Goal: Communication & Community: Answer question/provide support

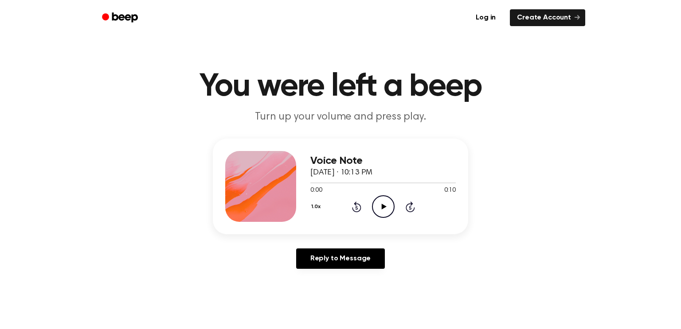
click at [397, 200] on div "1.0x Rewind 5 seconds Play Audio Skip 5 seconds" at bounding box center [382, 206] width 145 height 23
click at [391, 202] on icon "Play Audio" at bounding box center [383, 206] width 23 height 23
click at [352, 243] on div "Voice Note September 28, 2025 · 09:57 PM 0:00 0:11 Your browser does not suppor…" at bounding box center [341, 207] width 660 height 137
click at [379, 207] on icon "Play Audio" at bounding box center [383, 206] width 23 height 23
click at [363, 256] on link "Reply to Message" at bounding box center [340, 259] width 89 height 20
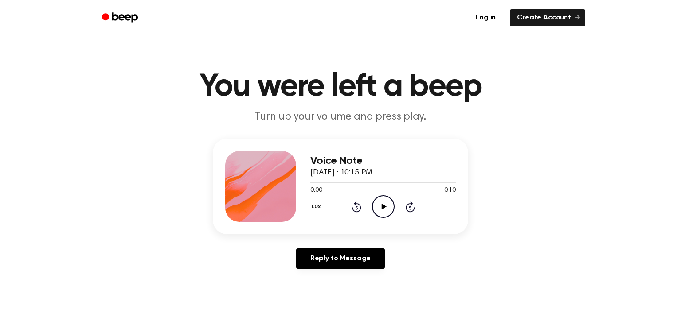
click at [385, 203] on icon "Play Audio" at bounding box center [383, 206] width 23 height 23
click at [323, 248] on div "Voice Note September 28, 2025 · 10:15 PM 0:10 0:10 Your browser does not suppor…" at bounding box center [341, 207] width 660 height 137
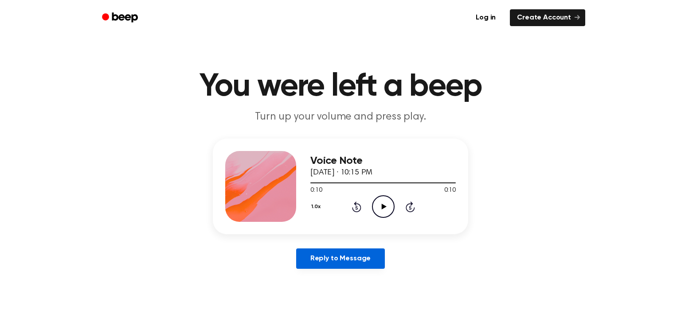
click at [325, 250] on link "Reply to Message" at bounding box center [340, 259] width 89 height 20
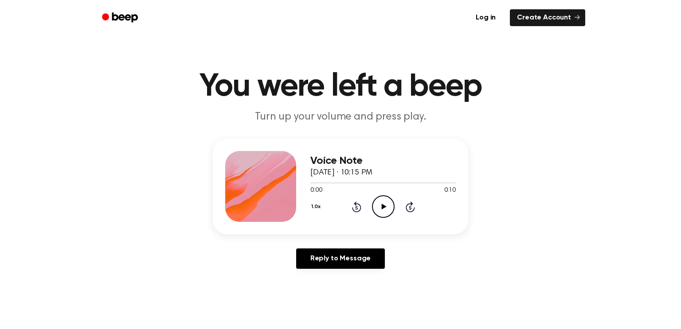
click at [382, 203] on icon "Play Audio" at bounding box center [383, 206] width 23 height 23
click at [381, 202] on icon "Play Audio" at bounding box center [383, 206] width 23 height 23
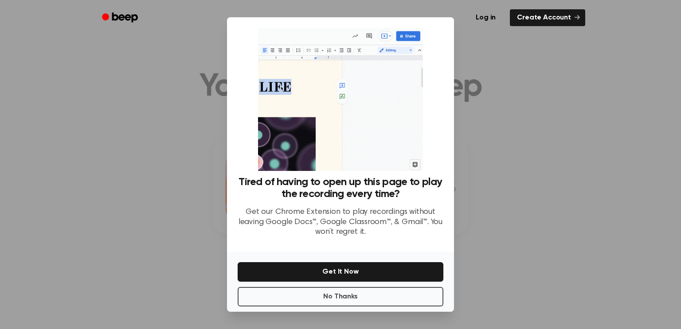
click at [358, 309] on div "No Thanks Get It Now" at bounding box center [340, 282] width 227 height 60
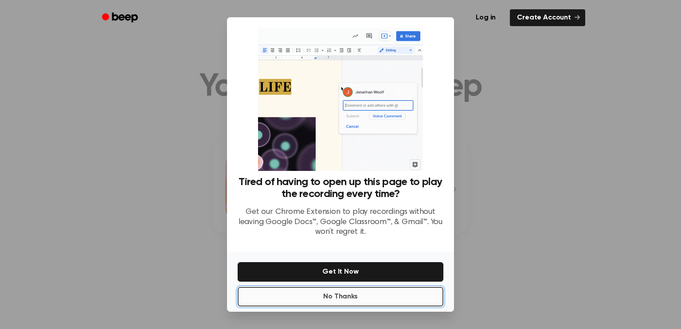
click at [356, 294] on button "No Thanks" at bounding box center [341, 297] width 206 height 20
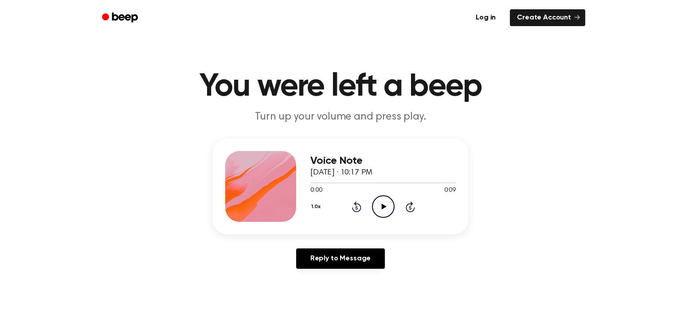
click at [379, 201] on icon "Play Audio" at bounding box center [383, 206] width 23 height 23
click at [390, 199] on circle at bounding box center [383, 207] width 22 height 22
click at [369, 207] on div "1.0x Rewind 5 seconds Play Audio Skip 5 seconds" at bounding box center [382, 206] width 145 height 23
click at [379, 214] on icon "Play Audio" at bounding box center [383, 206] width 23 height 23
click at [372, 211] on icon "Play Audio" at bounding box center [383, 206] width 23 height 23
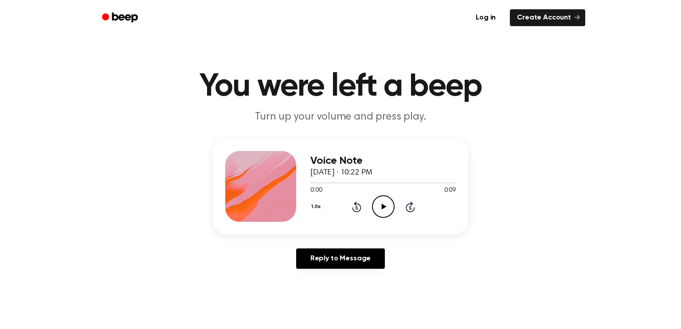
click at [381, 204] on icon "Play Audio" at bounding box center [383, 206] width 23 height 23
click at [379, 207] on icon "Play Audio" at bounding box center [383, 206] width 23 height 23
click at [378, 203] on icon "Play Audio" at bounding box center [383, 206] width 23 height 23
click at [388, 208] on icon "Pause Audio" at bounding box center [383, 206] width 23 height 23
click at [383, 208] on icon at bounding box center [383, 207] width 5 height 6
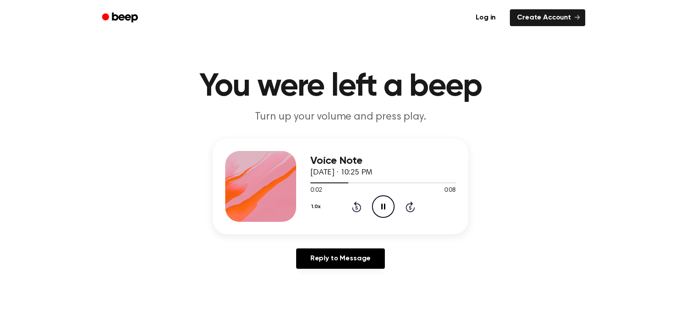
click at [383, 208] on icon "Pause Audio" at bounding box center [383, 206] width 23 height 23
